Goal: Task Accomplishment & Management: Manage account settings

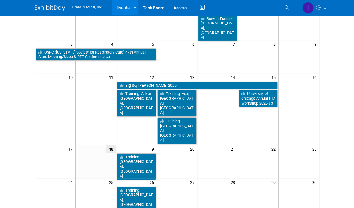
scroll to position [30, 0]
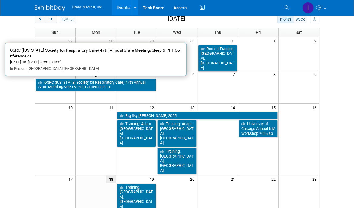
click at [106, 84] on link "OSRC ([US_STATE] Society for Respiratory Care) 47th Annual State Meeting/Sleep …" at bounding box center [96, 85] width 120 height 12
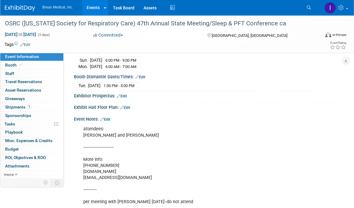
scroll to position [121, 0]
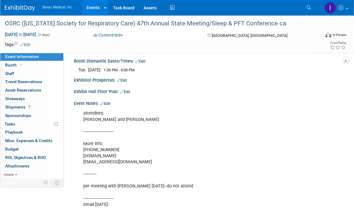
click at [110, 102] on link "Edit" at bounding box center [105, 104] width 10 height 4
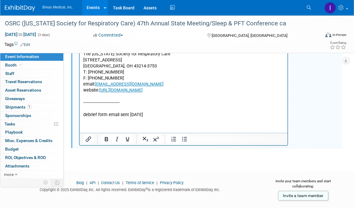
scroll to position [408, 0]
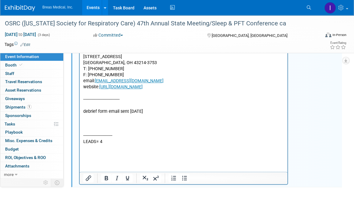
click at [89, 149] on p "Rich Text Area. Press ALT-0 for help." at bounding box center [183, 148] width 201 height 6
click at [89, 152] on p "Rich Text Area. Press ALT-0 for help." at bounding box center [183, 154] width 201 height 6
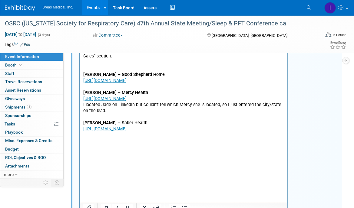
scroll to position [597, 0]
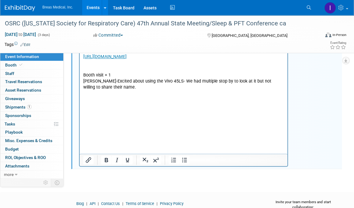
click at [160, 91] on p "[PERSON_NAME]-Excited about using the Vivo 45LS- We had multiple stop by to loo…" at bounding box center [183, 85] width 201 height 12
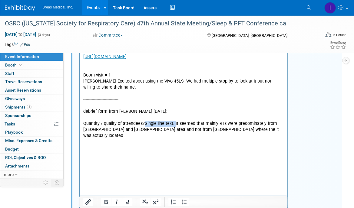
drag, startPoint x: 173, startPoint y: 172, endPoint x: 144, endPoint y: 174, distance: 28.8
click at [144, 139] on p "Quantity / quality of attendees?Single line text. It seemed that mainly RTs wer…" at bounding box center [183, 130] width 201 height 18
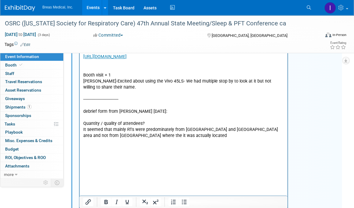
click at [174, 139] on p "It seemed that mainly RTs were predominately from [GEOGRAPHIC_DATA] and [GEOGRA…" at bounding box center [183, 133] width 201 height 12
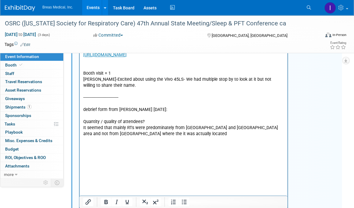
scroll to position [610, 0]
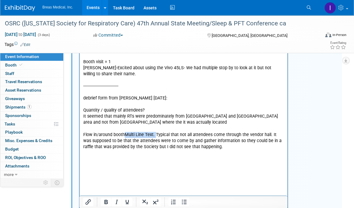
drag, startPoint x: 155, startPoint y: 184, endPoint x: 126, endPoint y: 184, distance: 28.7
click at [126, 150] on p "Flow in/around boothMulti Line Text. Typical that not all attendees come throug…" at bounding box center [183, 141] width 201 height 18
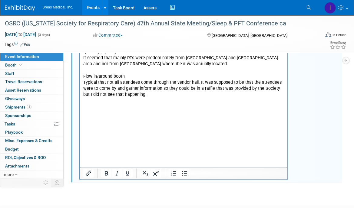
scroll to position [670, 0]
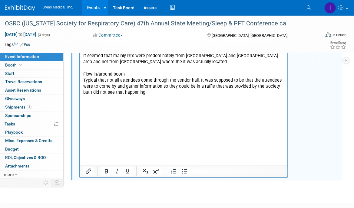
click at [200, 96] on p "Typical that not all attendees come through the vendor hall. It was supposed to…" at bounding box center [183, 87] width 201 height 18
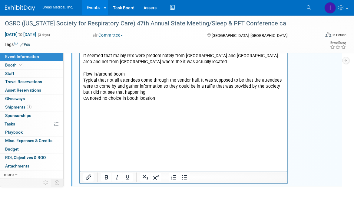
scroll to position [701, 0]
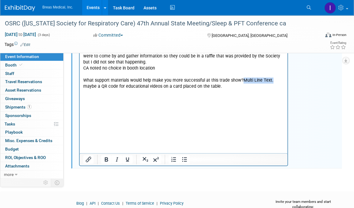
drag, startPoint x: 270, startPoint y: 130, endPoint x: 241, endPoint y: 131, distance: 28.5
click at [241, 90] on p "What support materials would help make you more successful at this trade show?M…" at bounding box center [183, 84] width 201 height 12
click at [240, 90] on p "maybe a QR code for educational videos on a card placed on the table." at bounding box center [183, 87] width 201 height 6
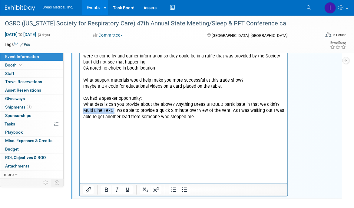
drag, startPoint x: 114, startPoint y: 160, endPoint x: 81, endPoint y: 159, distance: 32.7
click at [197, 120] on p "I was able to provide a quick 2 minute over view of the vent. As I was walking …" at bounding box center [183, 114] width 201 height 12
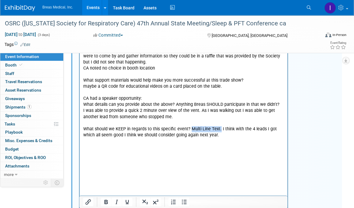
drag, startPoint x: 219, startPoint y: 177, endPoint x: 190, endPoint y: 178, distance: 29.7
click at [190, 139] on p "What should we KEEP in regards to this specific event? Multi Line Text. I think…" at bounding box center [183, 132] width 201 height 12
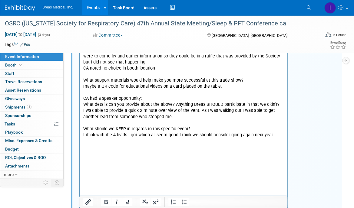
click at [280, 139] on p "I think with the 4 leads I got which all seem good I think we should consider g…" at bounding box center [183, 136] width 201 height 6
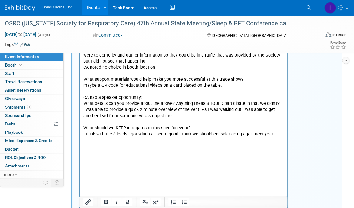
scroll to position [707, 0]
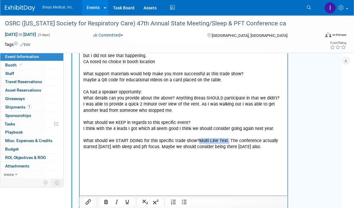
drag, startPoint x: 226, startPoint y: 188, endPoint x: 197, endPoint y: 192, distance: 29.3
click at [197, 150] on p "What should we START DOING for this specific trade show?Multi Line Text. The co…" at bounding box center [183, 144] width 201 height 12
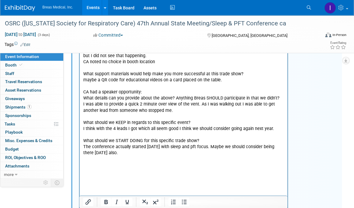
scroll to position [708, 0]
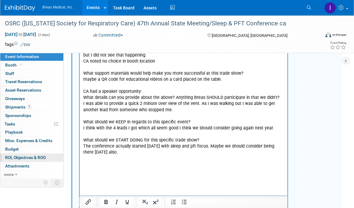
click at [31, 157] on span "ROI, Objectives & ROO 0" at bounding box center [25, 157] width 41 height 5
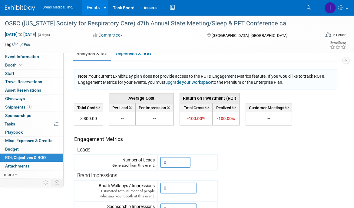
scroll to position [0, 0]
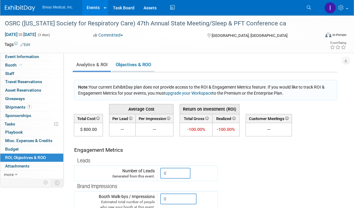
click at [130, 65] on link "Objectives & ROO 0" at bounding box center [133, 65] width 42 height 12
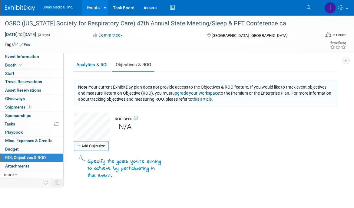
click at [84, 65] on link "Analytics & ROI" at bounding box center [92, 65] width 38 height 12
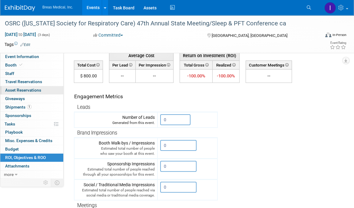
scroll to position [53, 0]
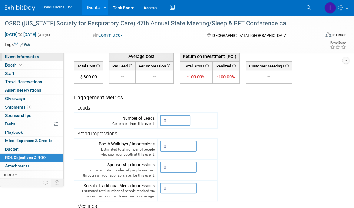
click at [27, 57] on span "Event Information" at bounding box center [22, 56] width 34 height 5
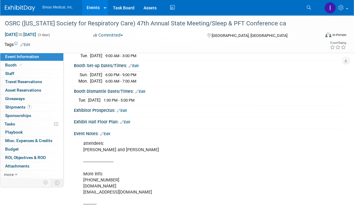
scroll to position [81, 0]
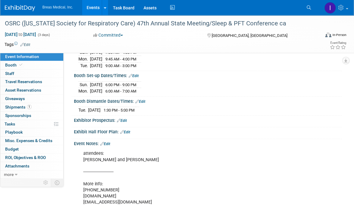
click at [108, 142] on link "Edit" at bounding box center [105, 144] width 10 height 4
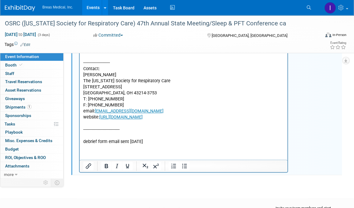
scroll to position [408, 0]
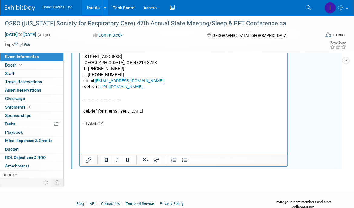
click at [104, 133] on p "Rich Text Area. Press ALT-0 for help." at bounding box center [183, 136] width 201 height 6
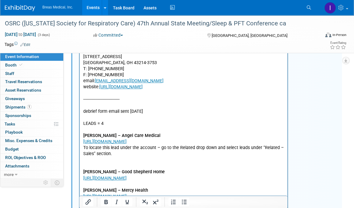
scroll to position [471, 0]
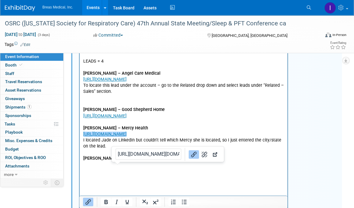
drag, startPoint x: 122, startPoint y: 171, endPoint x: 80, endPoint y: 160, distance: 43.4
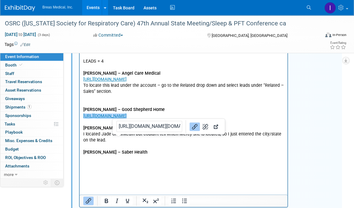
drag, startPoint x: 116, startPoint y: 142, endPoint x: 152, endPoint y: -117, distance: 261.1
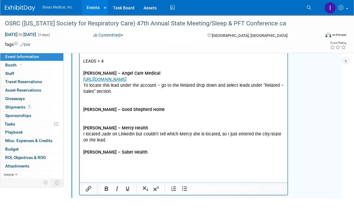
click at [88, 126] on p "Rich Text Area. Press ALT-0 for help." at bounding box center [183, 123] width 201 height 6
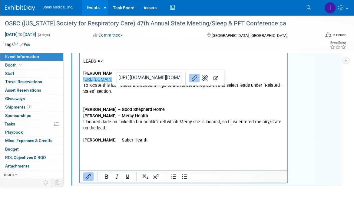
drag, startPoint x: 120, startPoint y: 93, endPoint x: 154, endPoint y: -164, distance: 259.4
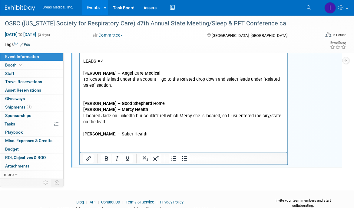
click at [87, 97] on p "Rich Text Area. Press ALT-0 for help." at bounding box center [183, 98] width 201 height 6
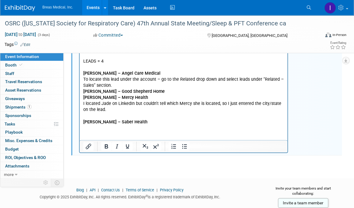
click at [88, 117] on p "Rich Text Area. Press ALT-0 for help." at bounding box center [183, 116] width 201 height 6
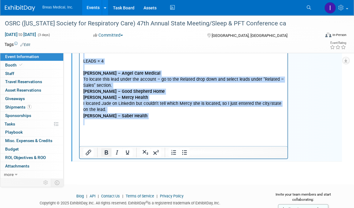
click at [108, 152] on icon "Bold" at bounding box center [106, 152] width 7 height 7
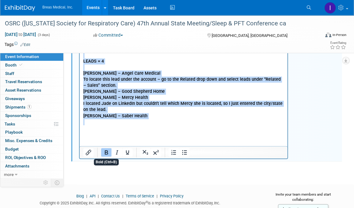
click at [108, 152] on icon "Bold" at bounding box center [106, 152] width 7 height 7
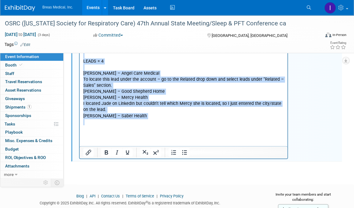
click at [90, 123] on p "Rich Text Area. Press ALT-0 for help." at bounding box center [183, 123] width 201 height 6
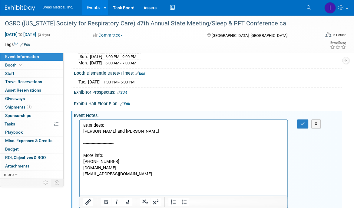
scroll to position [108, 0]
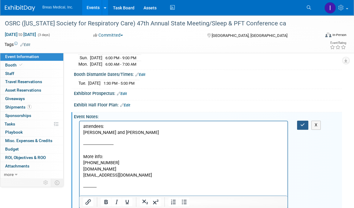
click at [301, 123] on icon "button" at bounding box center [302, 125] width 5 height 4
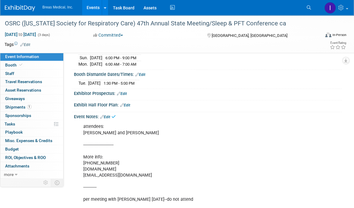
click at [107, 115] on link "Edit" at bounding box center [105, 117] width 10 height 4
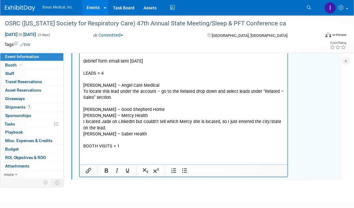
scroll to position [484, 0]
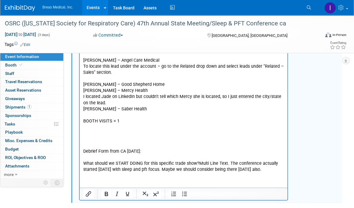
click at [107, 138] on p "Rich Text Area. Press ALT-0 for help." at bounding box center [183, 140] width 201 height 6
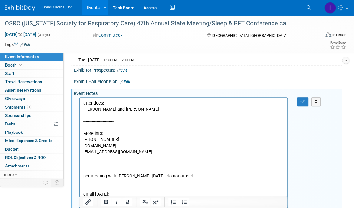
scroll to position [121, 0]
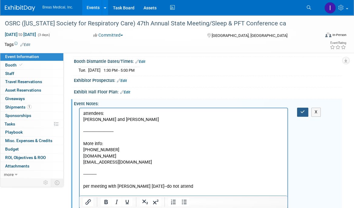
click at [303, 111] on icon "button" at bounding box center [302, 112] width 5 height 4
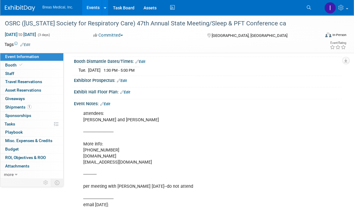
click at [108, 102] on link "Edit" at bounding box center [105, 104] width 10 height 4
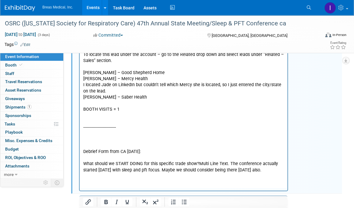
scroll to position [514, 0]
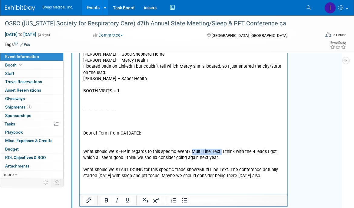
drag, startPoint x: 219, startPoint y: 153, endPoint x: 189, endPoint y: 153, distance: 29.7
click at [189, 153] on p "What should we KEEP in regards to this specific event? Multi Line Text. I think…" at bounding box center [183, 155] width 201 height 12
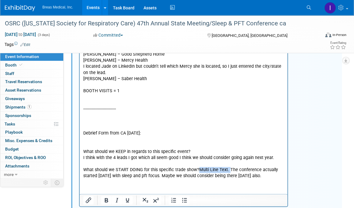
drag, startPoint x: 228, startPoint y: 169, endPoint x: 197, endPoint y: 170, distance: 30.3
click at [197, 170] on p "What should we START DOING for this specific trade show?Multi Line Text. The co…" at bounding box center [183, 170] width 201 height 18
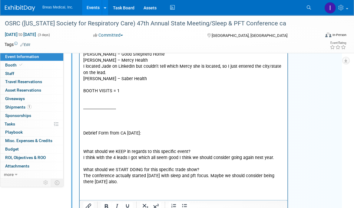
click at [98, 143] on p "Rich Text Area. Press ALT-0 for help." at bounding box center [183, 146] width 201 height 6
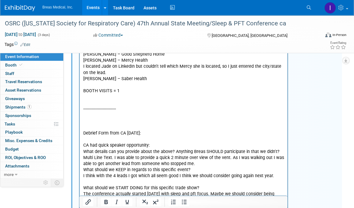
click at [223, 164] on p "What details can you provide about the above? Anything Breas SHOULD participate…" at bounding box center [183, 158] width 201 height 18
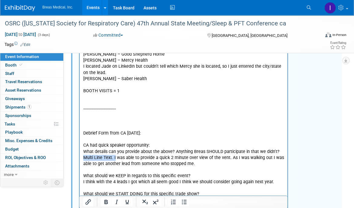
drag, startPoint x: 114, startPoint y: 156, endPoint x: 80, endPoint y: 156, distance: 33.6
click at [110, 141] on p "Rich Text Area. Press ALT-0 for help." at bounding box center [183, 140] width 201 height 6
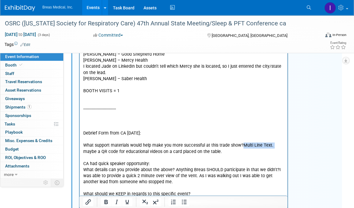
drag, startPoint x: 271, startPoint y: 146, endPoint x: 241, endPoint y: 147, distance: 29.4
click at [241, 147] on p "What support materials would help make you more successful at this trade show?M…" at bounding box center [183, 149] width 201 height 12
click at [97, 139] on p "Rich Text Area. Press ALT-0 for help." at bounding box center [183, 140] width 201 height 6
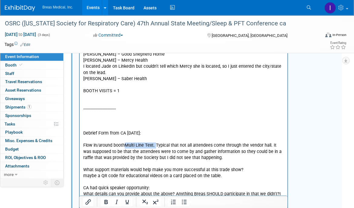
drag, startPoint x: 155, startPoint y: 146, endPoint x: 125, endPoint y: 146, distance: 30.0
click at [125, 146] on p "Flow in/around boothMulti Line Text. Typical that not all attendees come throug…" at bounding box center [183, 152] width 201 height 18
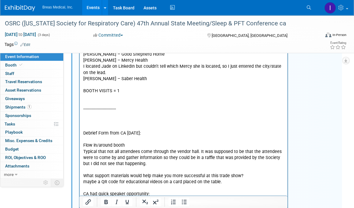
click at [143, 163] on p "Typical that not all attendees come through the vendor hall. It was supposed to…" at bounding box center [183, 158] width 201 height 18
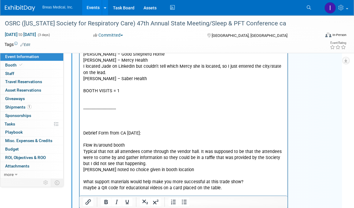
drag, startPoint x: 121, startPoint y: 101, endPoint x: 119, endPoint y: 98, distance: 3.7
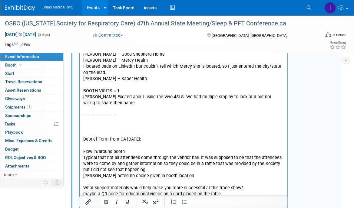
click at [92, 146] on p "Rich Text Area. Press ALT-0 for help." at bounding box center [183, 146] width 201 height 6
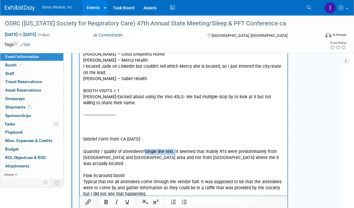
drag, startPoint x: 174, startPoint y: 152, endPoint x: 144, endPoint y: 152, distance: 30.0
click at [144, 152] on p "Quantity / quality of attendees?Single line text. It seemed that mainly RTs wer…" at bounding box center [183, 158] width 201 height 18
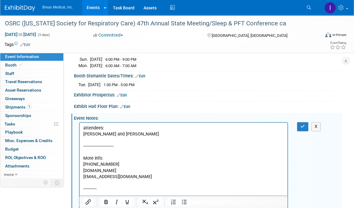
scroll to position [90, 0]
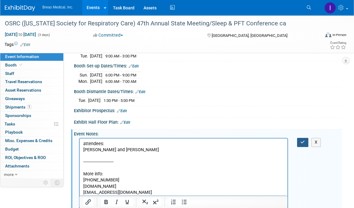
click at [301, 138] on button "button" at bounding box center [302, 142] width 11 height 9
